Goal: Transaction & Acquisition: Book appointment/travel/reservation

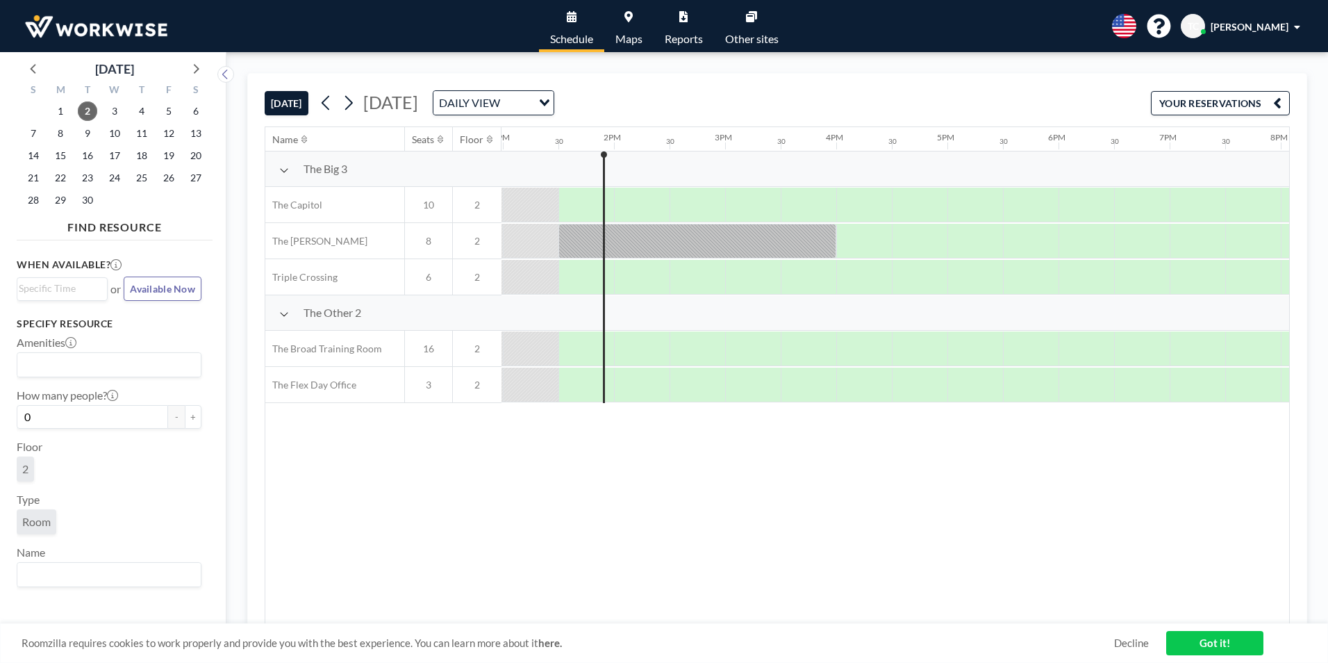
scroll to position [0, 1445]
drag, startPoint x: 606, startPoint y: 153, endPoint x: 686, endPoint y: 161, distance: 80.3
click at [680, 158] on div "The Big 3" at bounding box center [272, 168] width 2904 height 35
click at [859, 140] on div "4PM" at bounding box center [863, 139] width 56 height 24
click at [859, 278] on div at bounding box center [863, 277] width 56 height 35
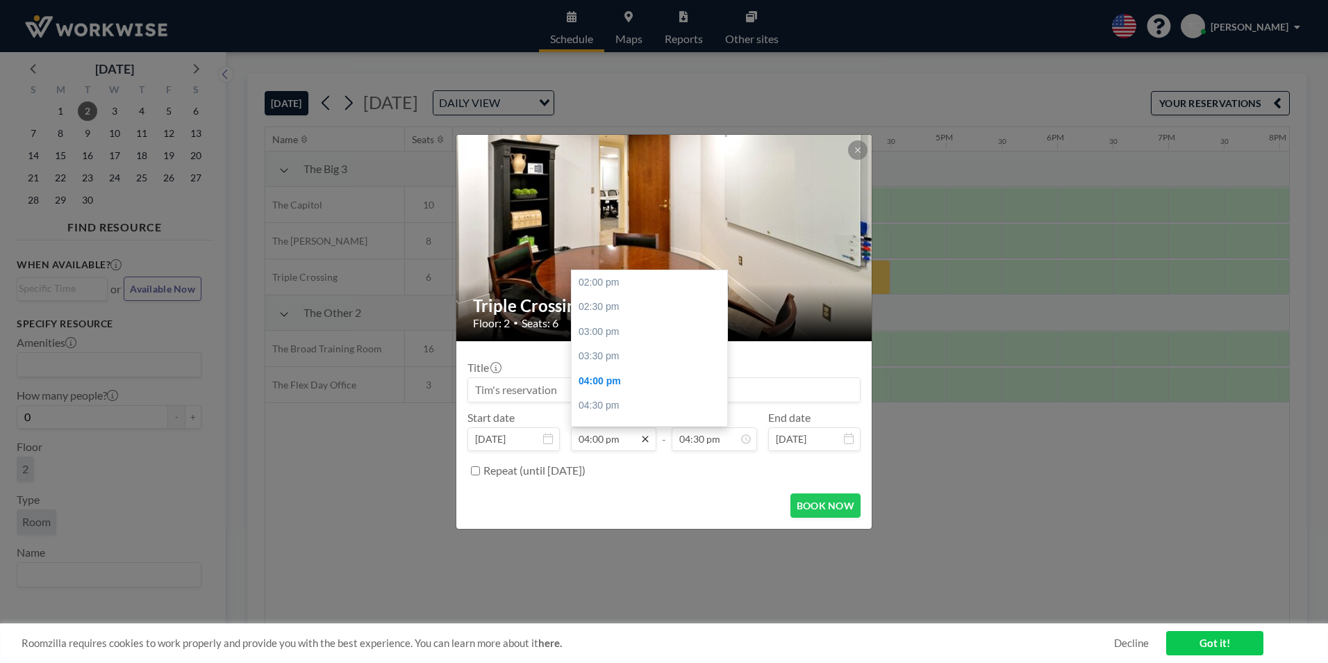
scroll to position [99, 0]
click at [609, 306] on div "04:30 pm" at bounding box center [653, 307] width 163 height 25
type input "04:30 pm"
type input "05:00 pm"
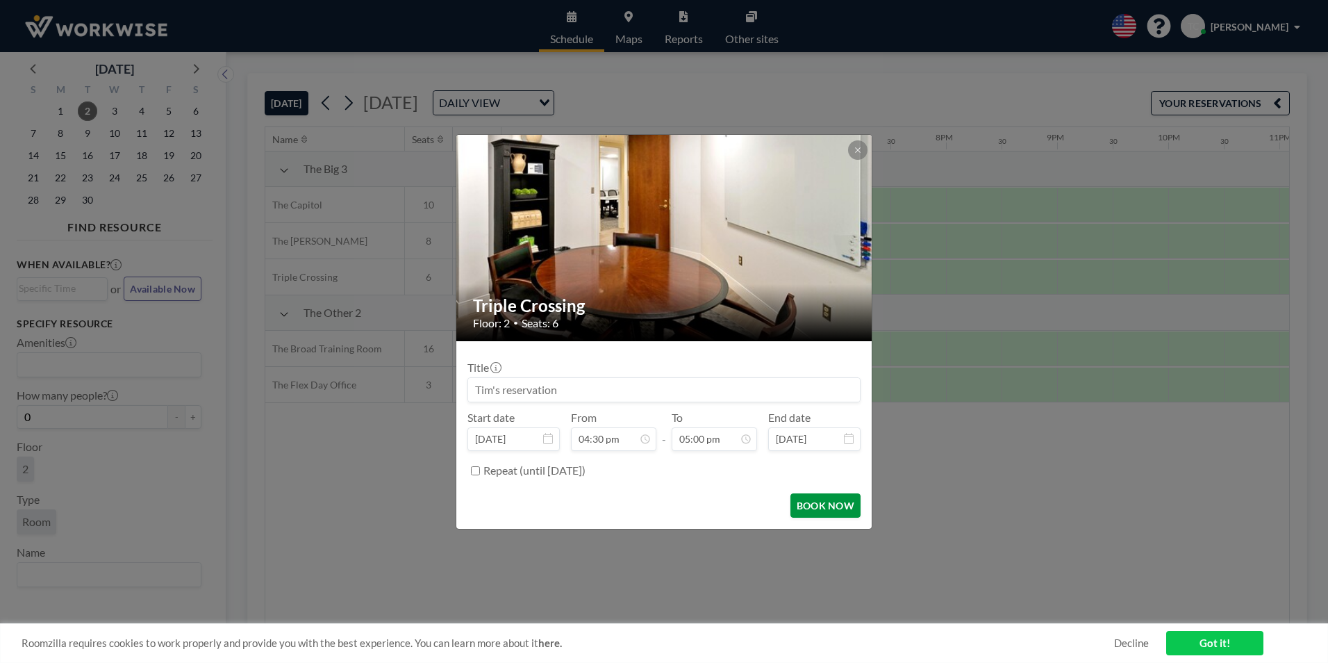
click at [819, 503] on button "BOOK NOW" at bounding box center [826, 505] width 70 height 24
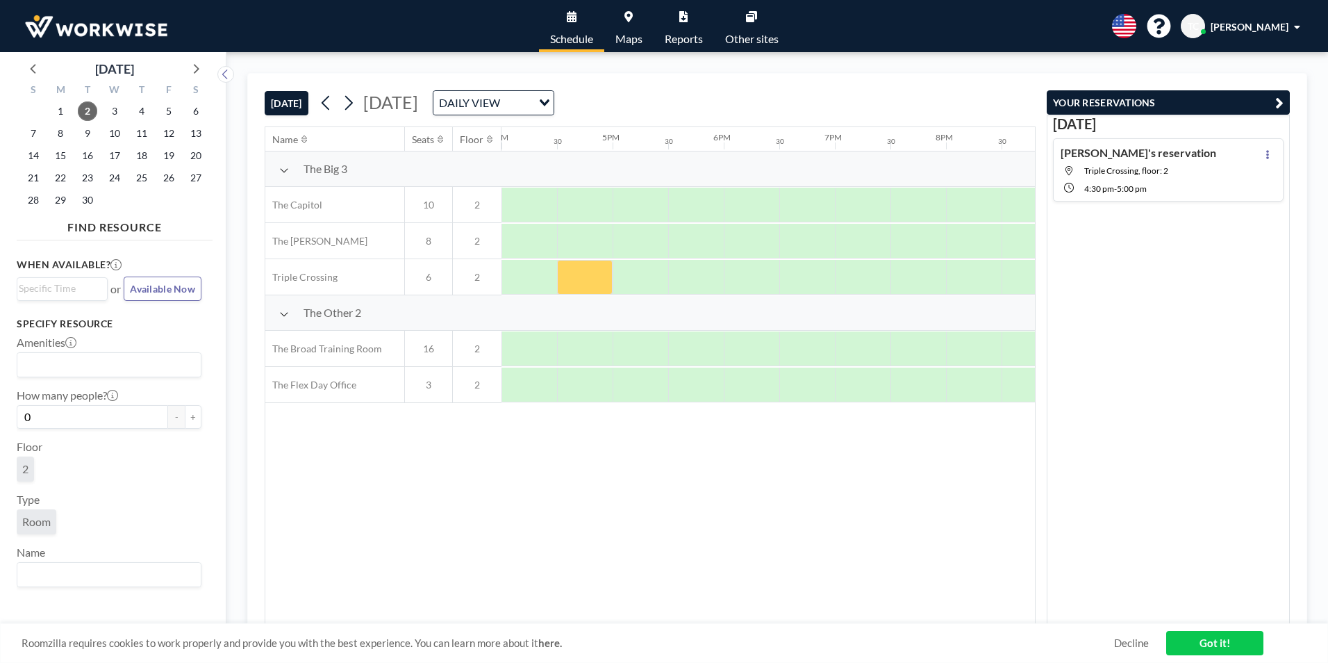
drag, startPoint x: 778, startPoint y: 615, endPoint x: 746, endPoint y: 628, distance: 34.6
click at [746, 628] on div "[DATE] [DATE] DAILY VIEW Loading... Name Seats Floor 12AM 30 1AM 30 2AM 30 3AM …" at bounding box center [777, 357] width 1060 height 569
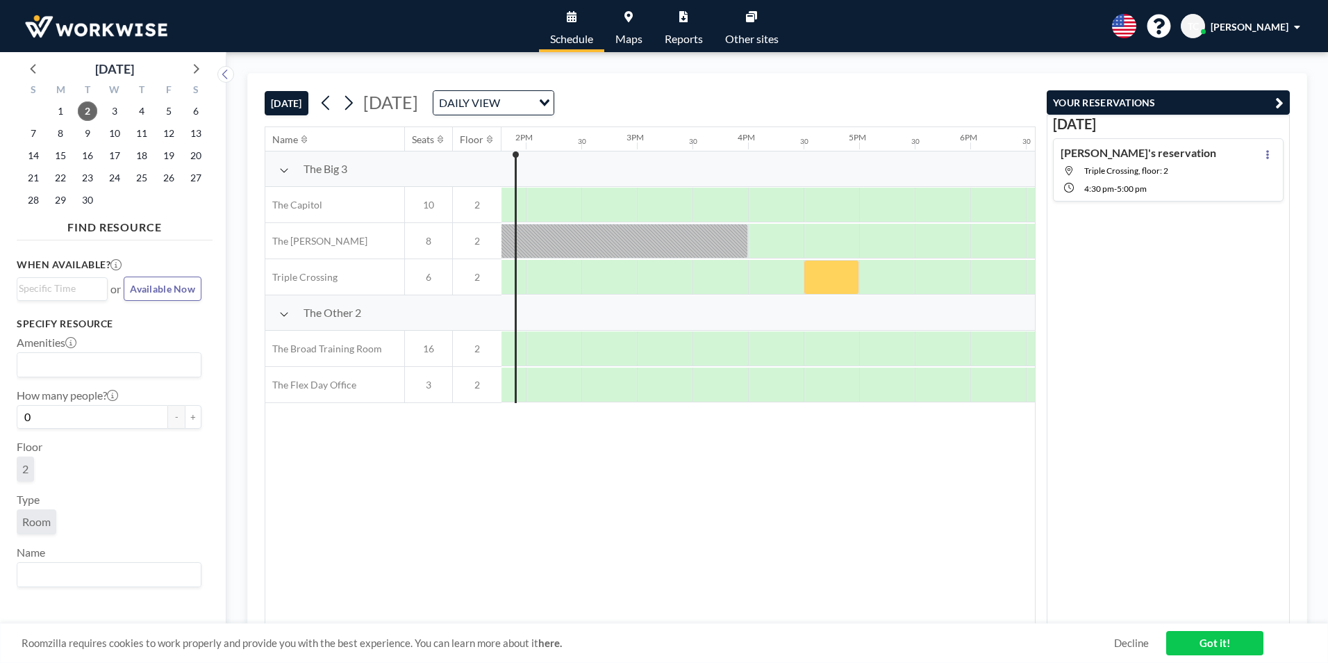
scroll to position [0, 1528]
